Goal: Information Seeking & Learning: Learn about a topic

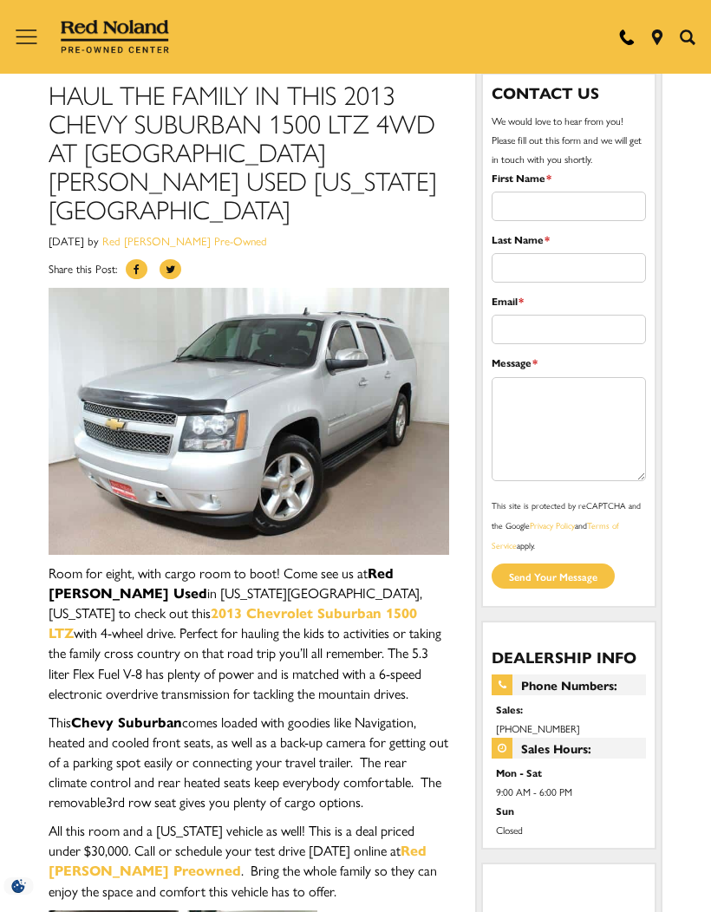
scroll to position [38, 0]
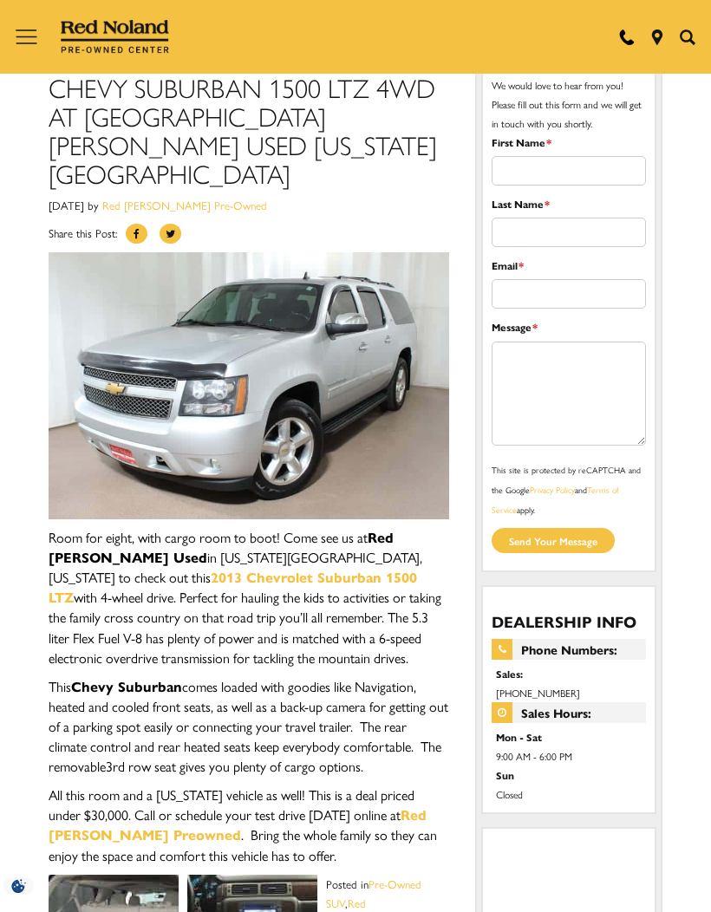
click at [166, 567] on link "2013 Chevrolet Suburban 1500 LTZ" at bounding box center [233, 587] width 368 height 40
